Goal: Complete application form: Complete application form

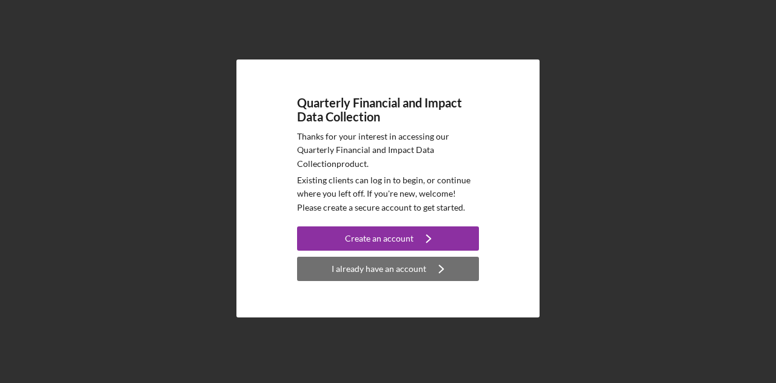
click at [395, 272] on div "I already have an account" at bounding box center [379, 269] width 95 height 24
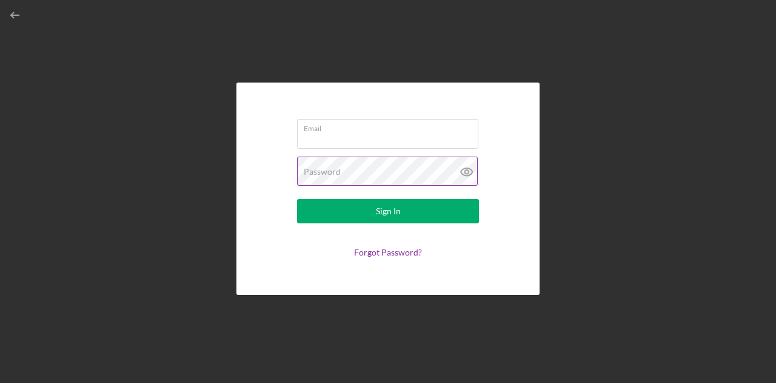
type input "[PERSON_NAME][EMAIL_ADDRESS][PERSON_NAME][DOMAIN_NAME]"
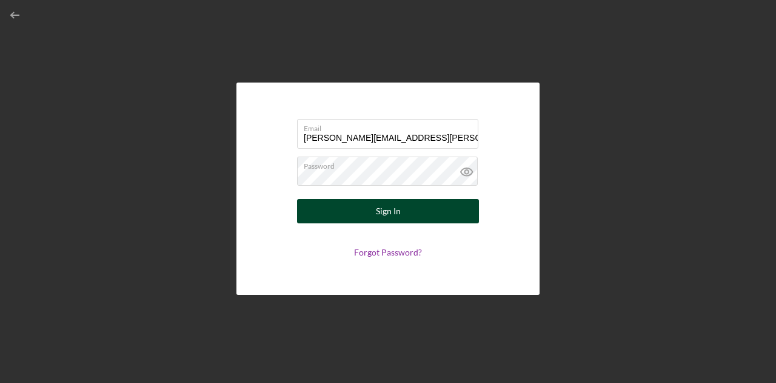
click at [368, 212] on button "Sign In" at bounding box center [388, 211] width 182 height 24
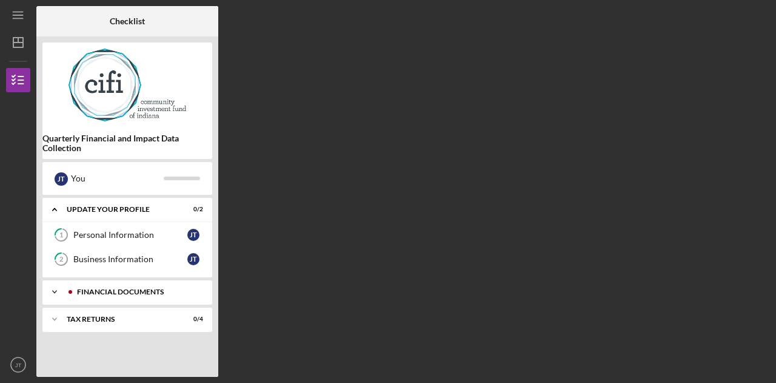
click at [125, 289] on div "Financial Documents" at bounding box center [137, 291] width 120 height 7
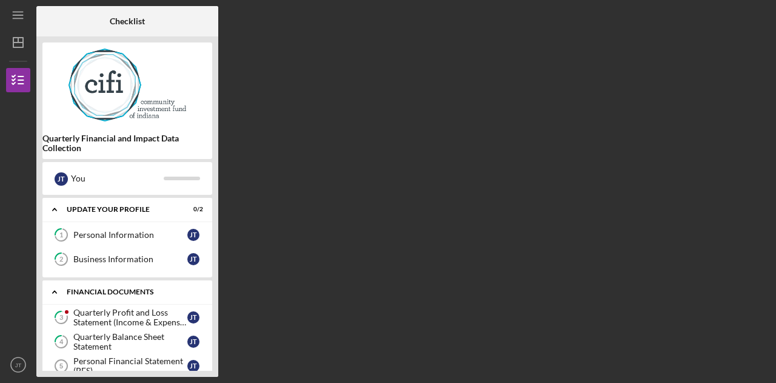
scroll to position [44, 0]
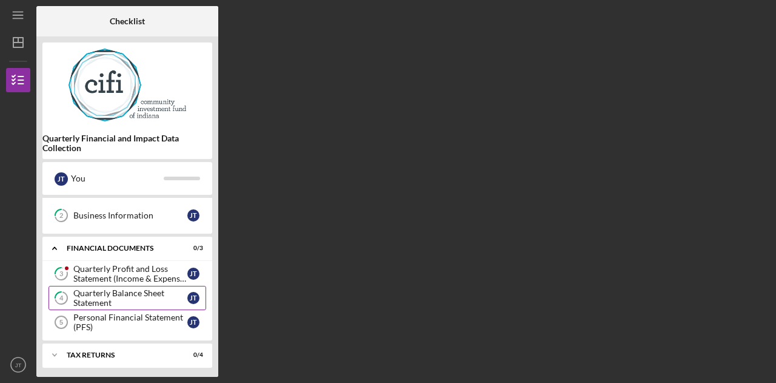
click at [109, 302] on div "Quarterly Balance Sheet Statement" at bounding box center [130, 297] width 114 height 19
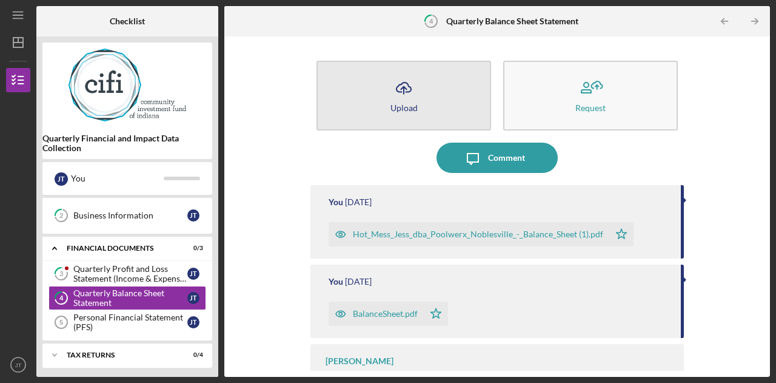
click at [431, 92] on button "Icon/Upload Upload" at bounding box center [404, 96] width 175 height 70
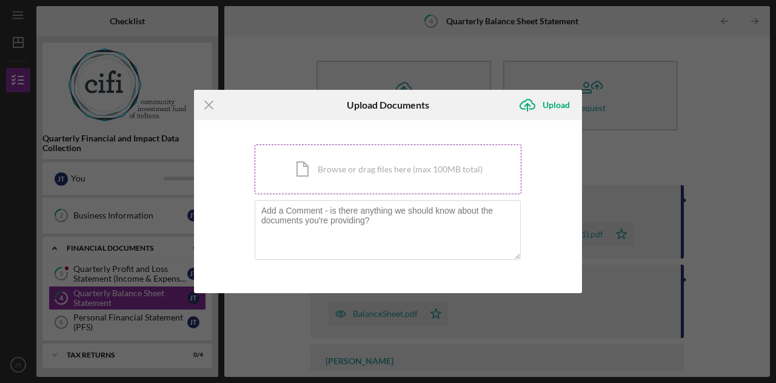
click at [394, 166] on div "Icon/Document Browse or drag files here (max 100MB total) Tap to choose files o…" at bounding box center [388, 169] width 267 height 50
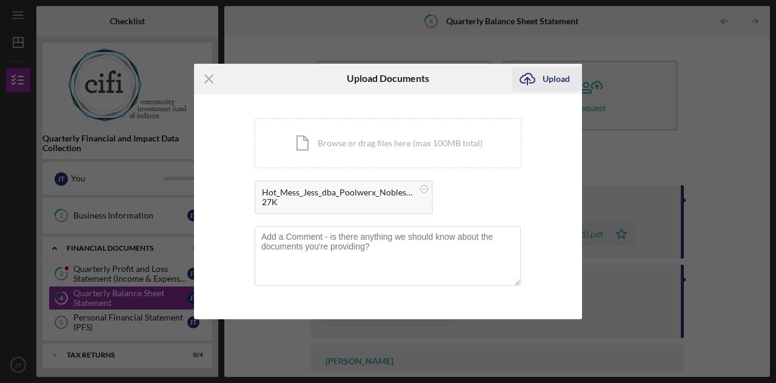
click at [548, 80] on div "Upload" at bounding box center [556, 79] width 27 height 24
